Goal: Information Seeking & Learning: Learn about a topic

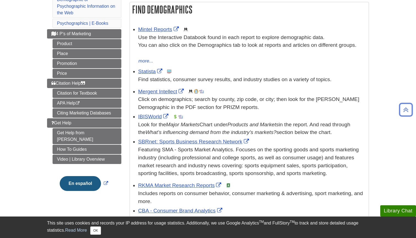
scroll to position [95, 0]
click at [166, 88] on link "Mergent Intellect" at bounding box center [161, 91] width 47 height 6
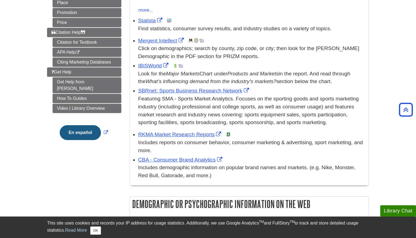
scroll to position [156, 0]
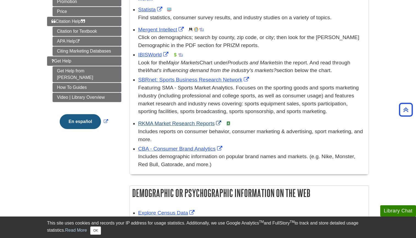
click at [221, 120] on link "RKMA Market Research Reports" at bounding box center [180, 123] width 84 height 6
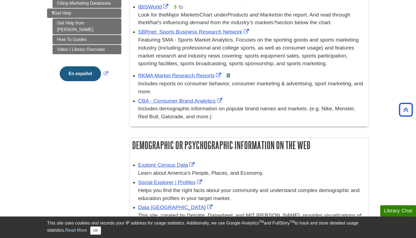
scroll to position [195, 0]
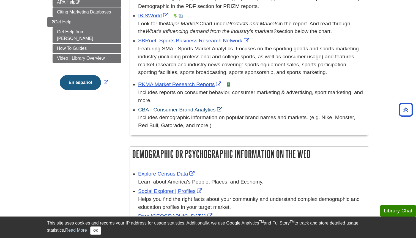
click at [214, 107] on link "CBA - Consumer Brand Analytics" at bounding box center [181, 110] width 86 height 6
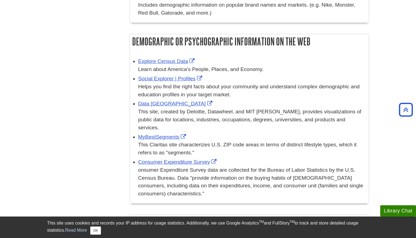
scroll to position [309, 0]
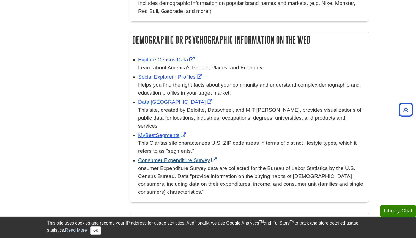
click at [194, 157] on link "Consumer Expenditure Survey" at bounding box center [178, 160] width 80 height 6
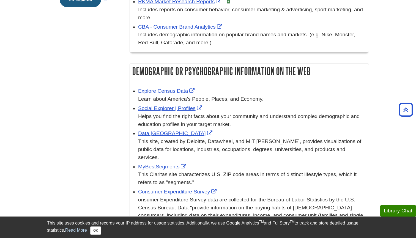
scroll to position [286, 0]
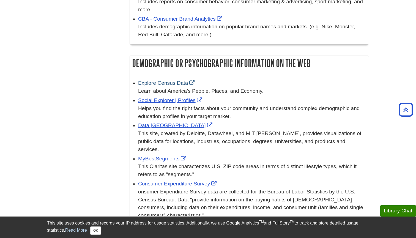
click at [172, 80] on link "Explore Census Data" at bounding box center [167, 83] width 58 height 6
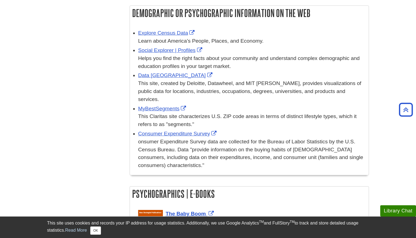
scroll to position [324, 0]
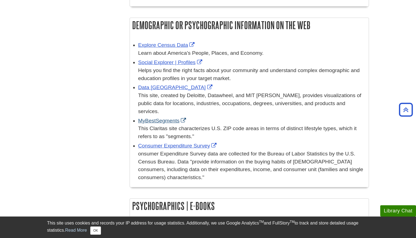
click at [161, 118] on link "MyBestSegments" at bounding box center [162, 121] width 49 height 6
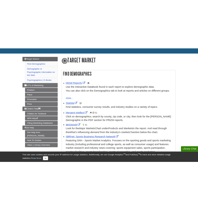
scroll to position [51, 0]
